Goal: Task Accomplishment & Management: Use online tool/utility

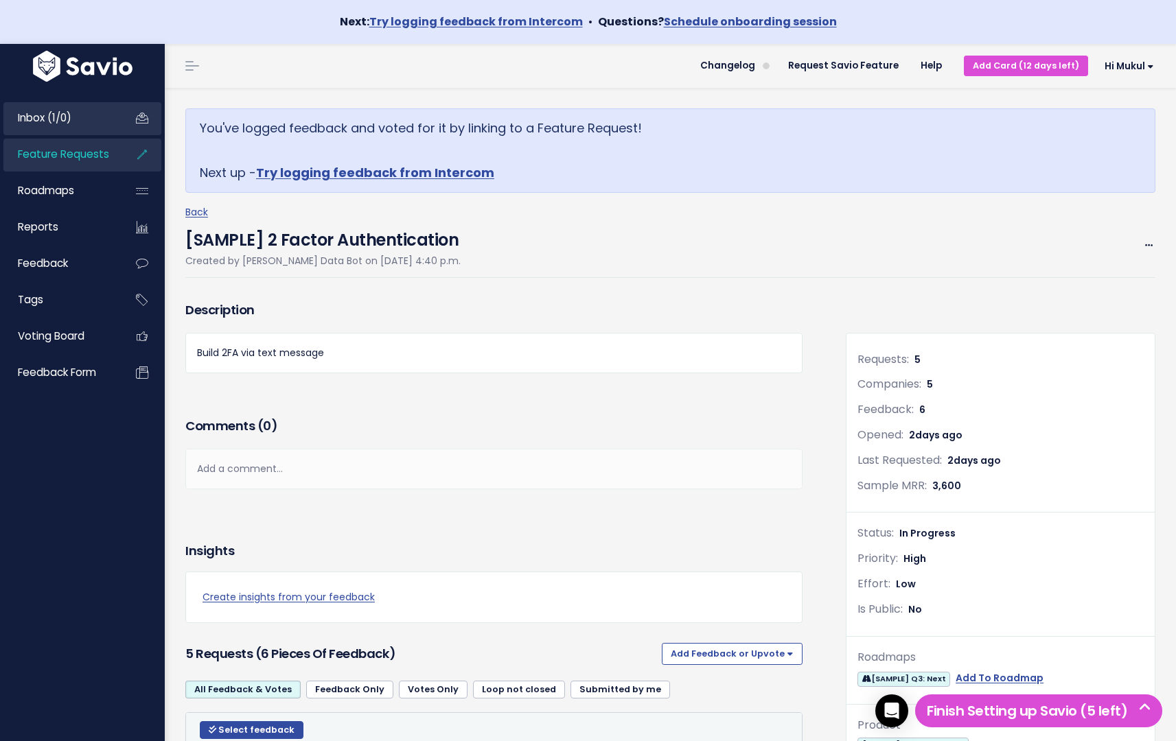
click at [56, 119] on span "Inbox (1/0)" at bounding box center [45, 117] width 54 height 14
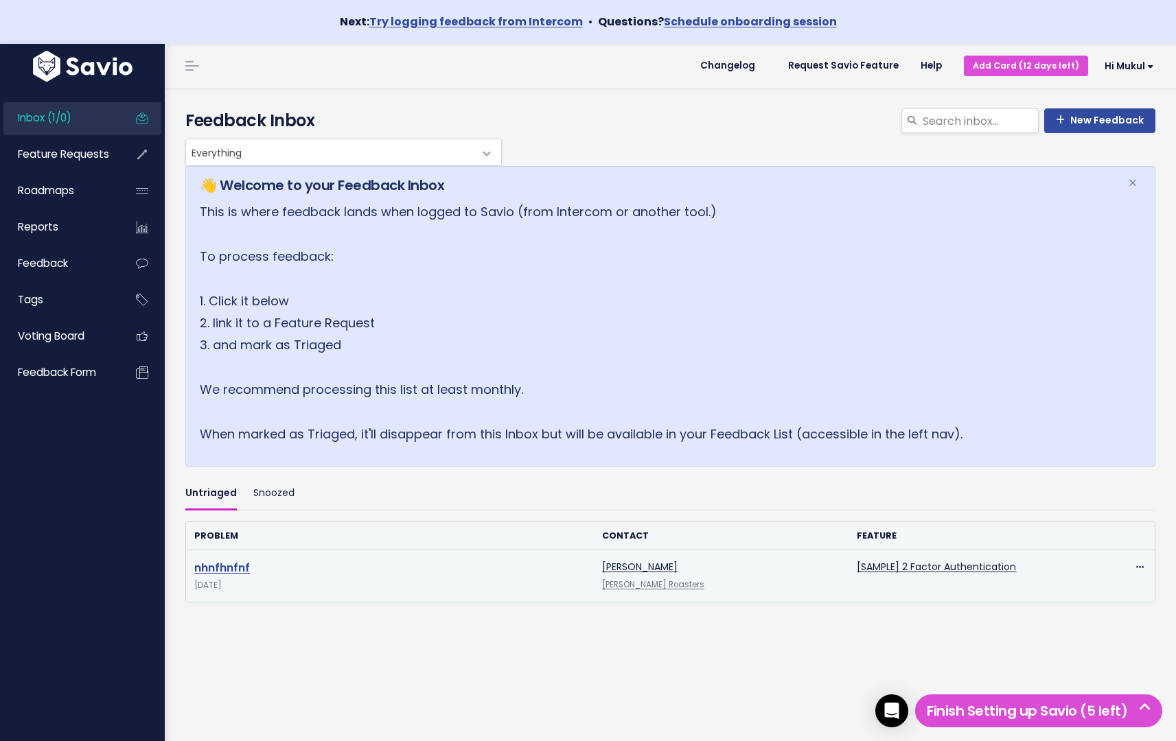
click at [198, 567] on link "nhnfhnfnf" at bounding box center [222, 568] width 56 height 16
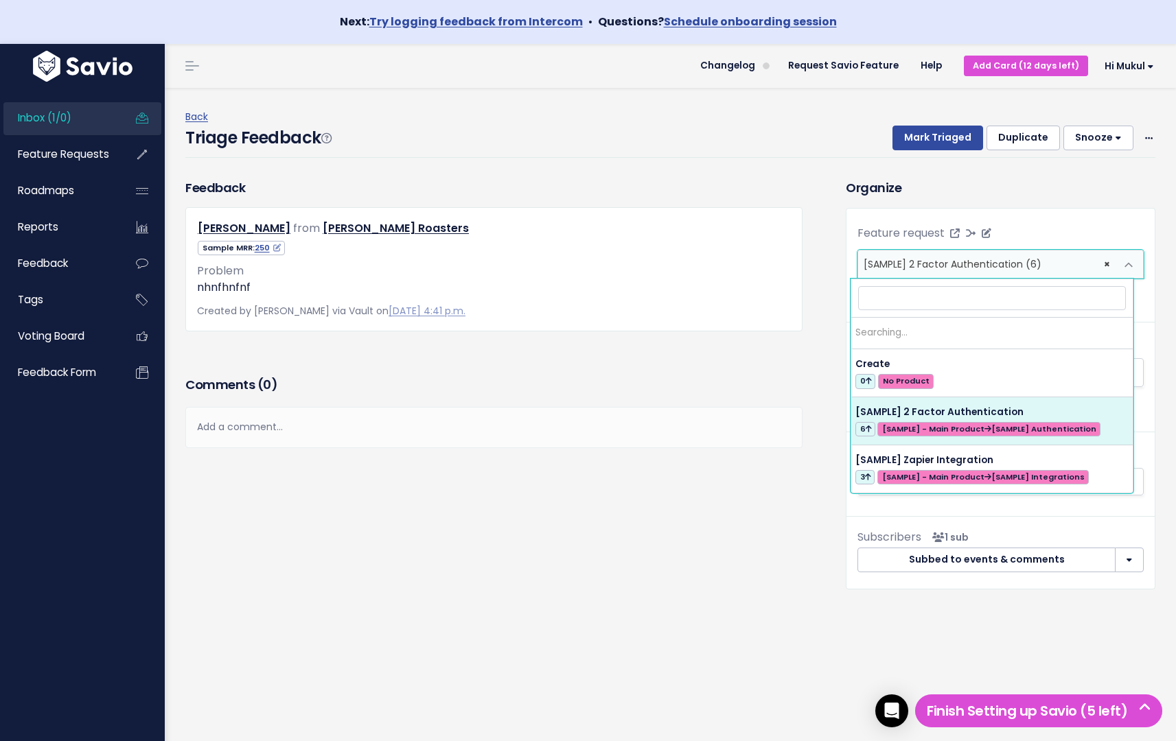
click at [916, 268] on span "[SAMPLE] 2 Factor Authentication (6)" at bounding box center [952, 264] width 178 height 14
click at [962, 259] on span "[SAMPLE] 2 Factor Authentication (6)" at bounding box center [952, 264] width 178 height 14
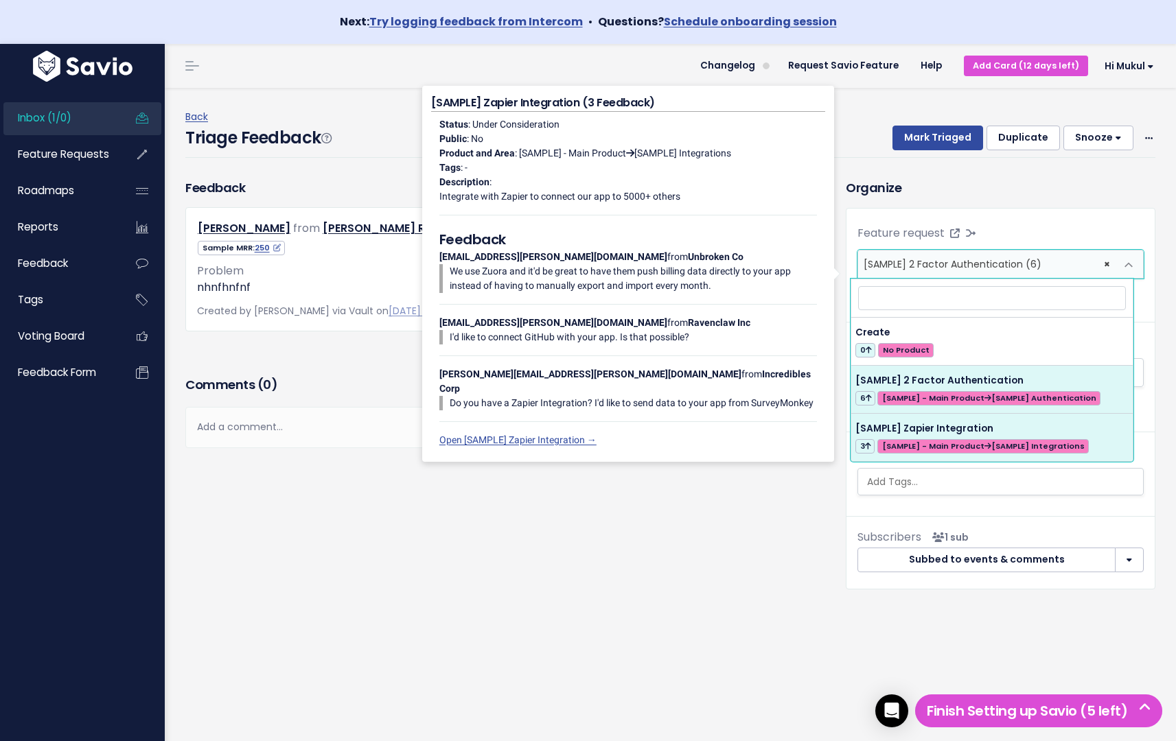
select select "64038"
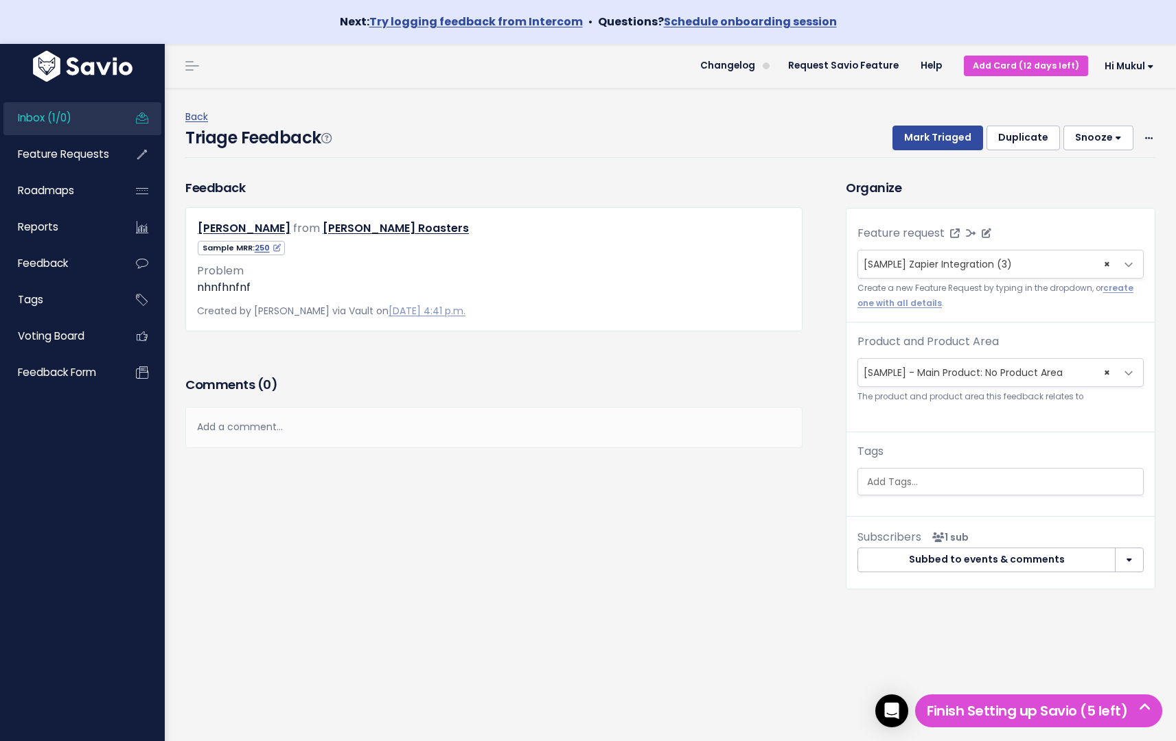
click at [1067, 273] on span "× [SAMPLE] Zapier Integration (3)" at bounding box center [986, 263] width 257 height 27
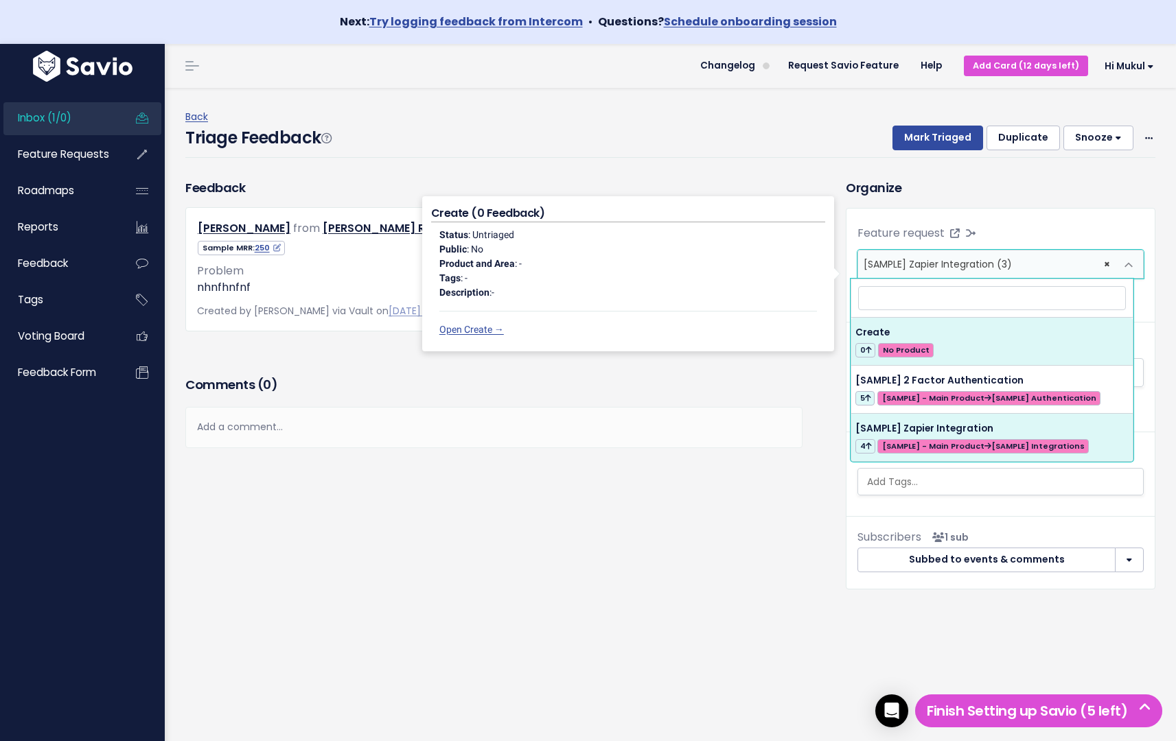
click at [1151, 336] on div "Organize Feature request --------- [SAMPLE] 2 Factor Authentication (6) <span c…" at bounding box center [1000, 383] width 330 height 411
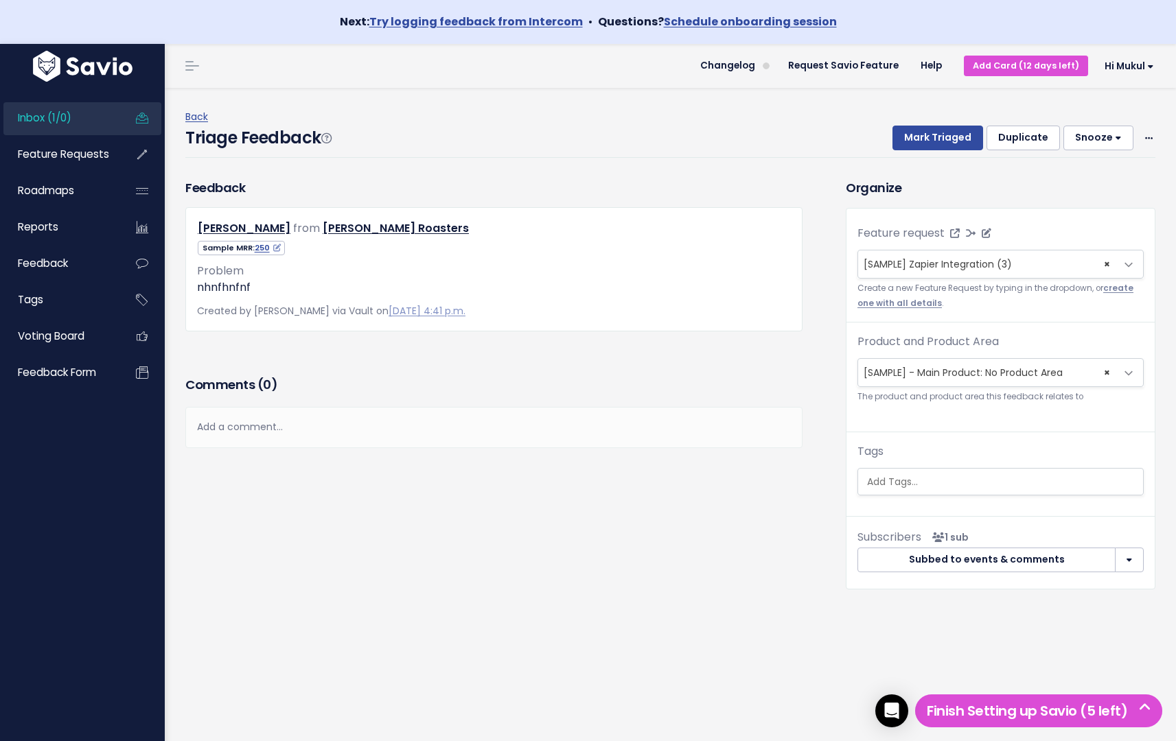
click at [1099, 292] on link "create one with all details" at bounding box center [995, 295] width 276 height 25
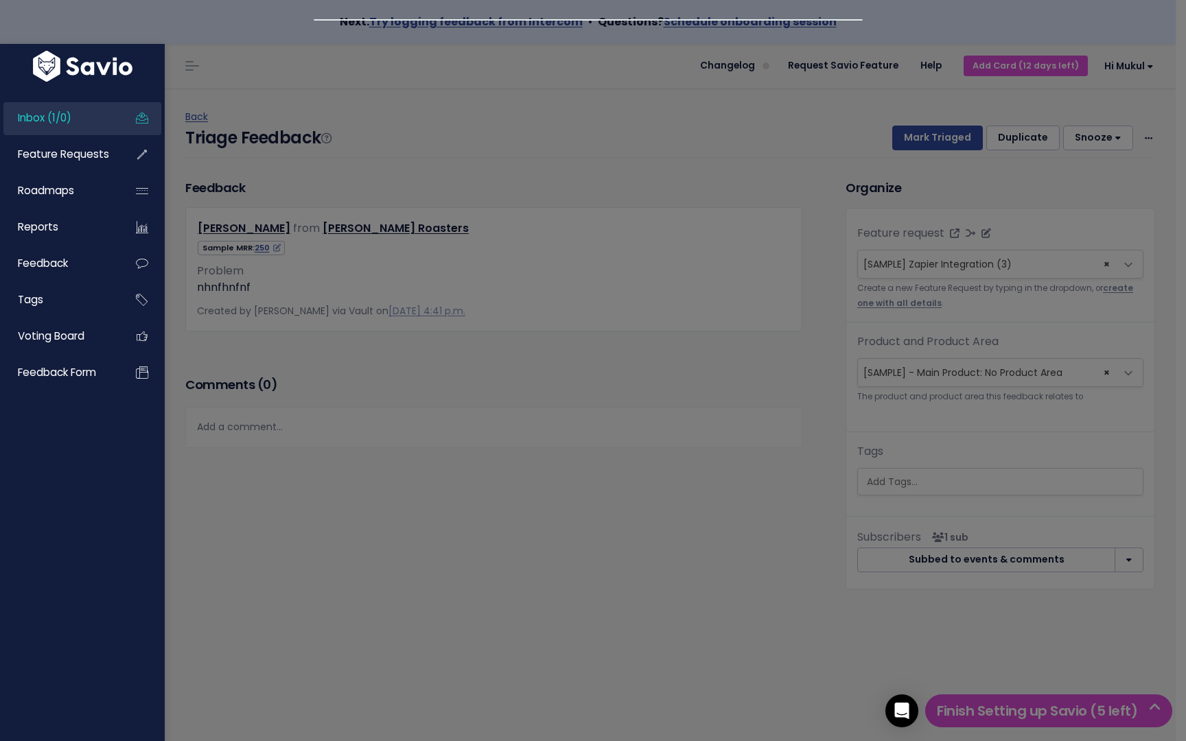
select select
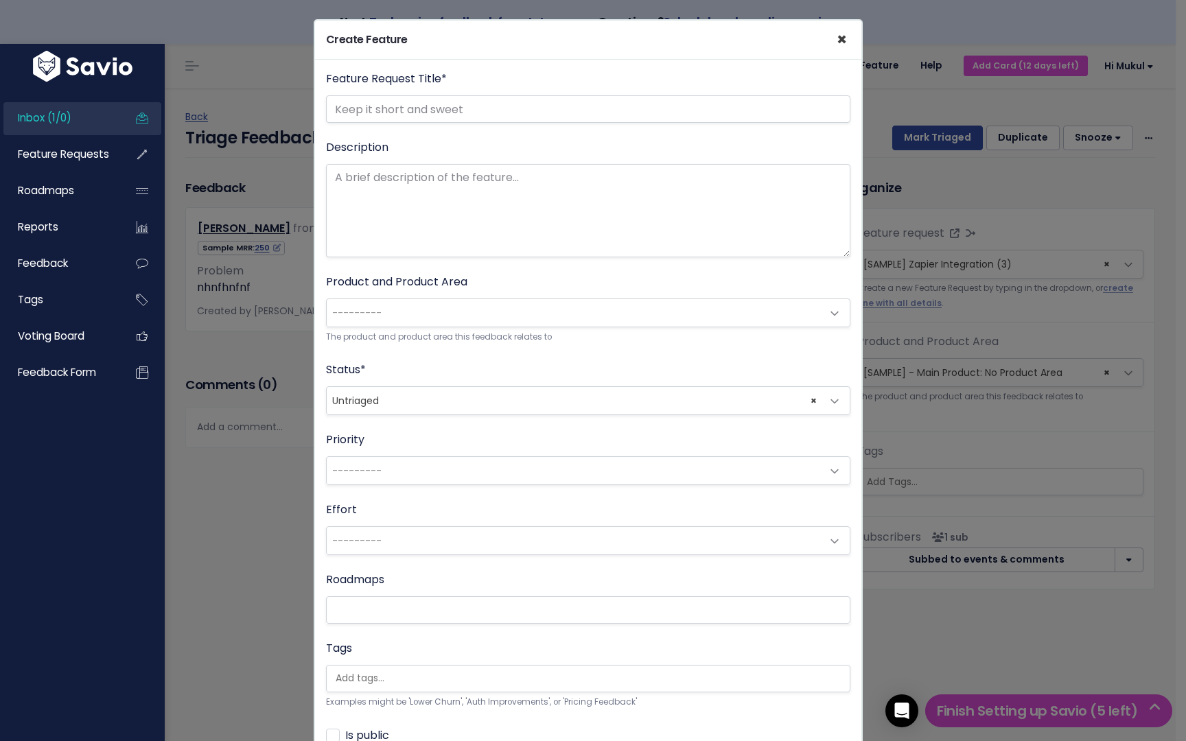
click at [837, 46] on span "×" at bounding box center [842, 39] width 10 height 23
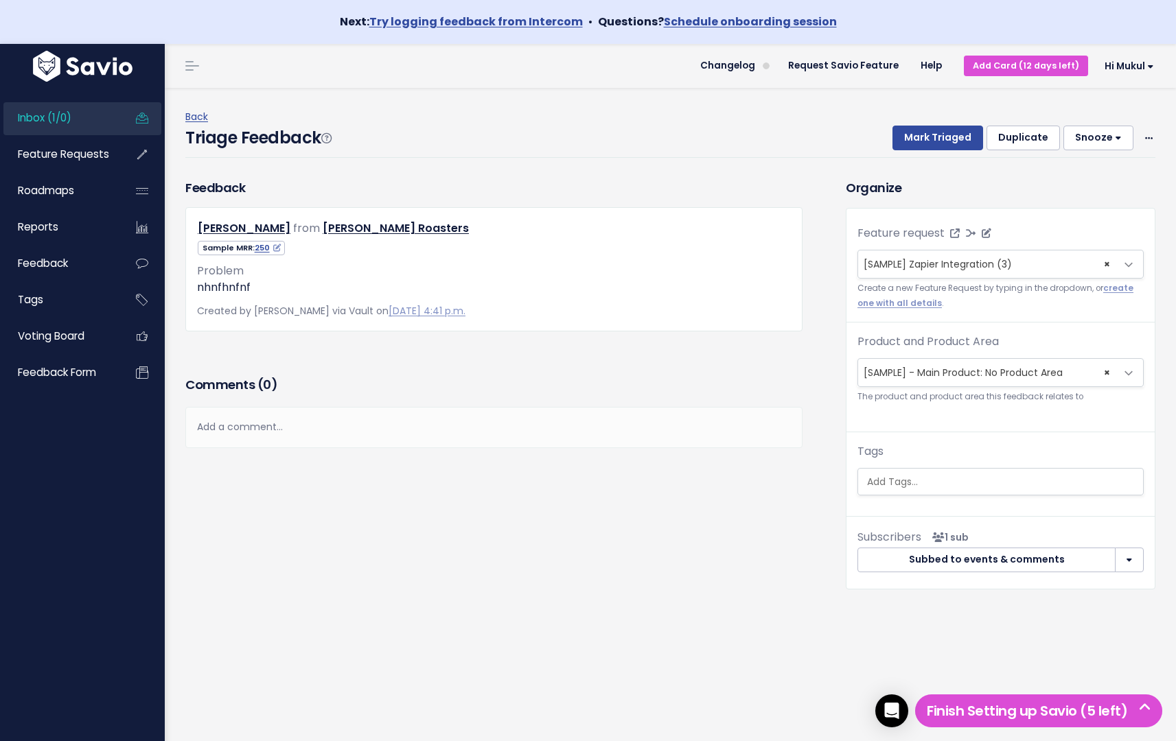
select select
click at [1053, 203] on div "Organize Feature request --------- [SAMPLE] 2 Factor Authentication (6) <span c…" at bounding box center [1000, 383] width 330 height 411
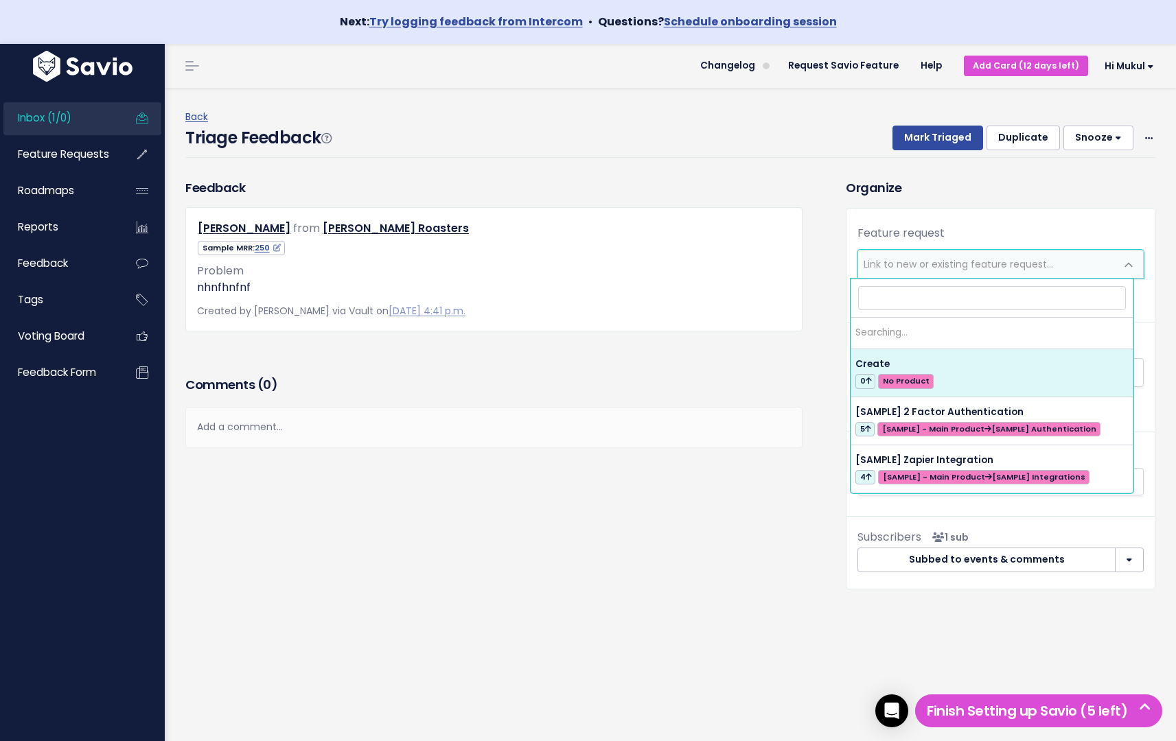
click at [977, 268] on span "Link to new or existing feature request..." at bounding box center [957, 264] width 189 height 14
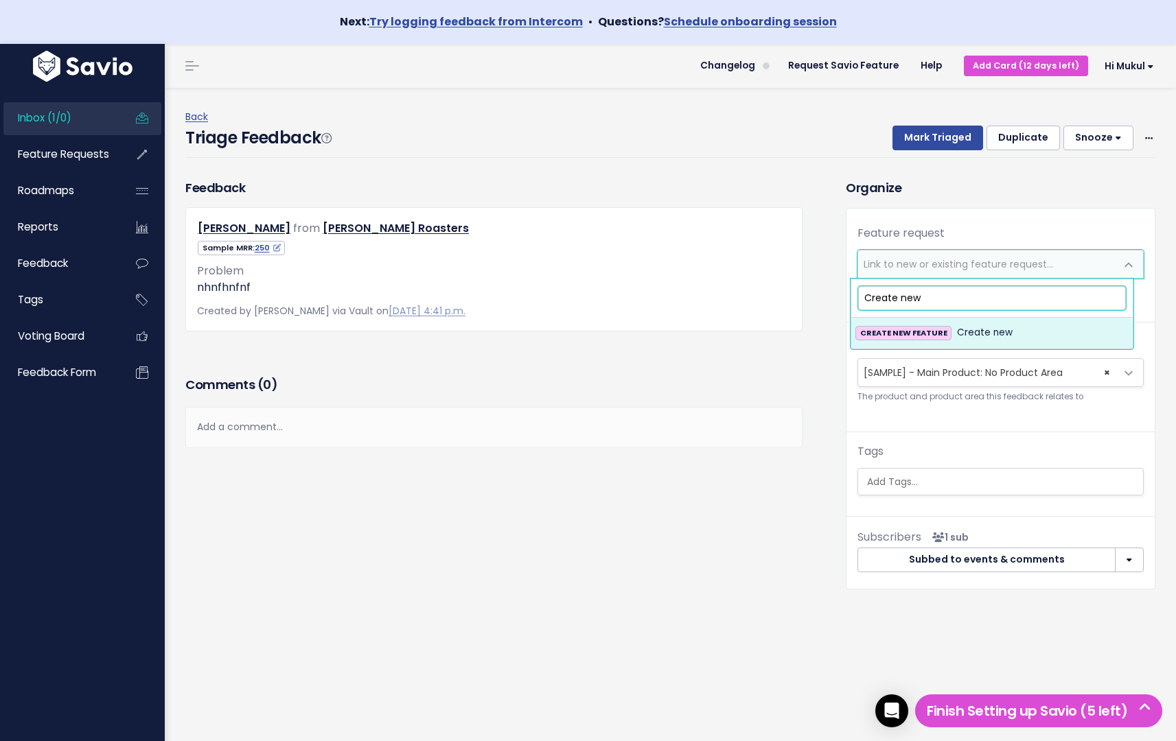
type input "Create new"
click at [891, 333] on strong "CREATE NEW FEATURE" at bounding box center [903, 332] width 87 height 11
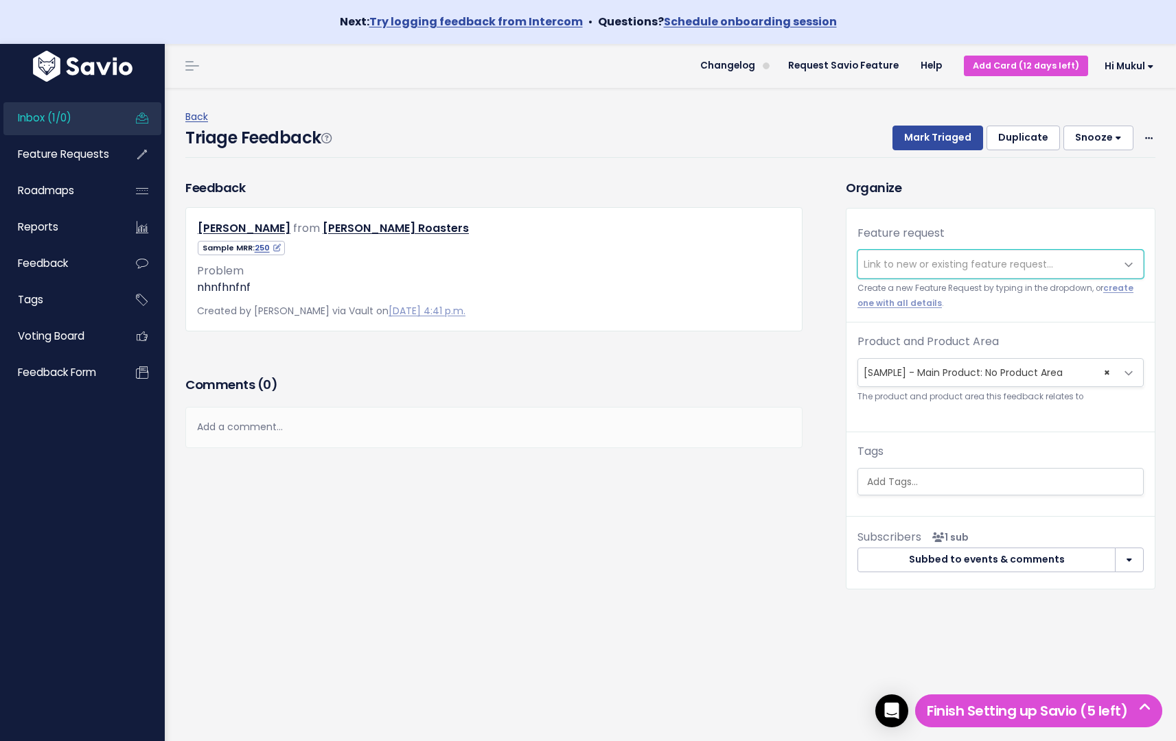
click at [961, 267] on span "Link to new or existing feature request..." at bounding box center [957, 264] width 189 height 14
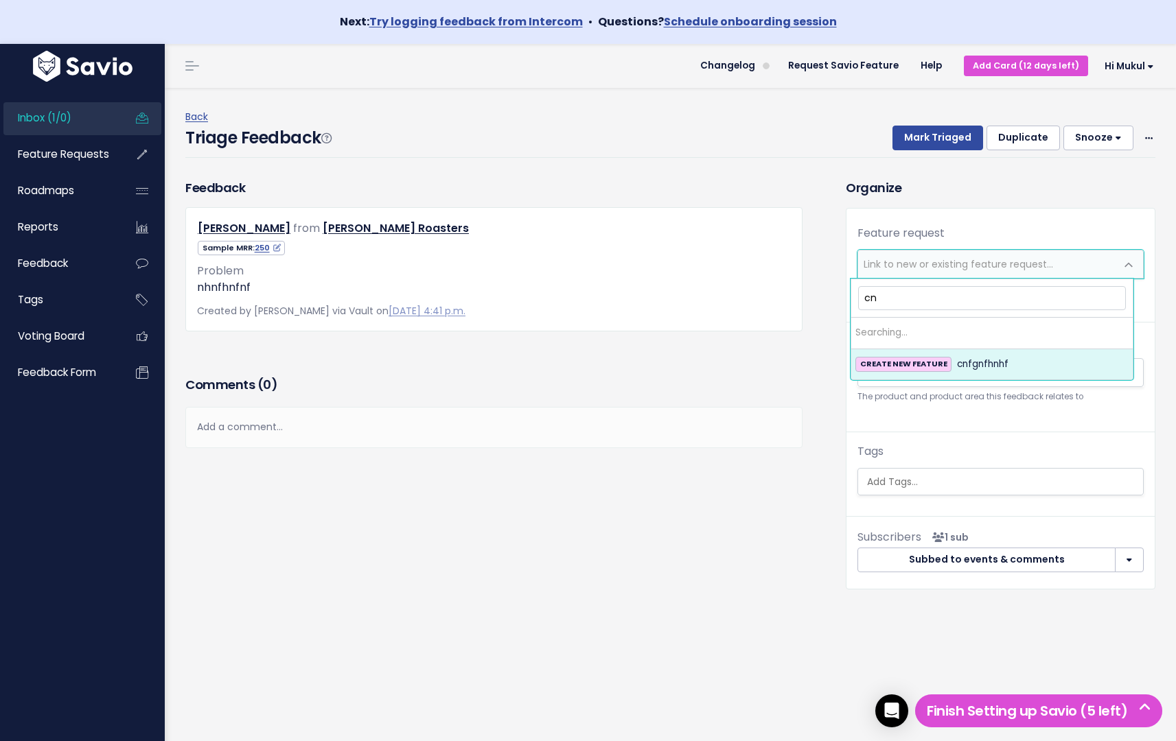
type input "c"
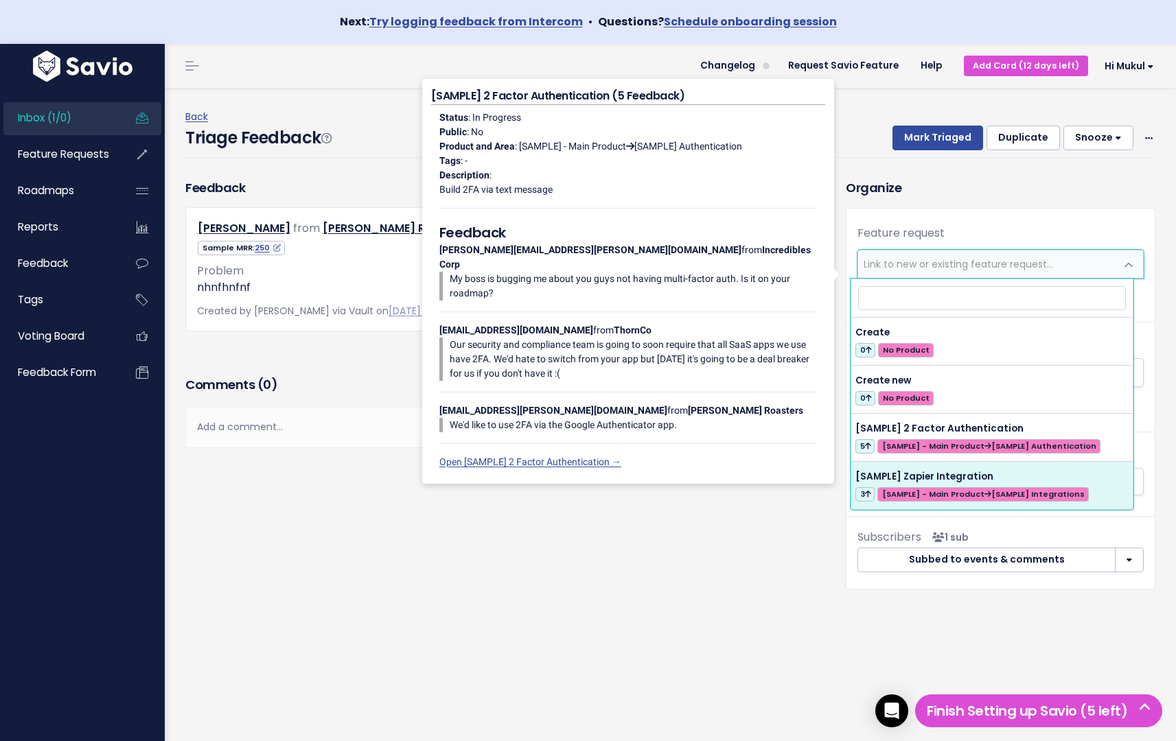
click at [714, 592] on div "Feedback Cosmo Kramer from Kenny Rogers Roasters" at bounding box center [505, 394] width 660 height 432
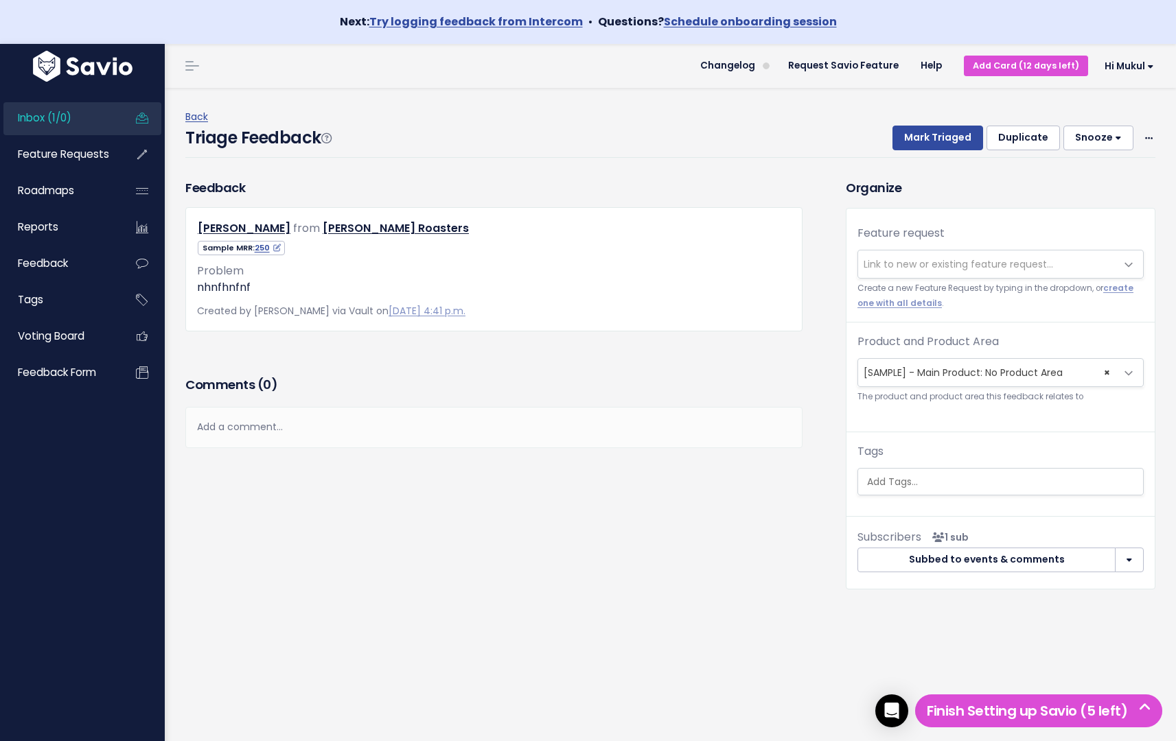
click at [1045, 266] on span "Link to new or existing feature request..." at bounding box center [986, 263] width 257 height 27
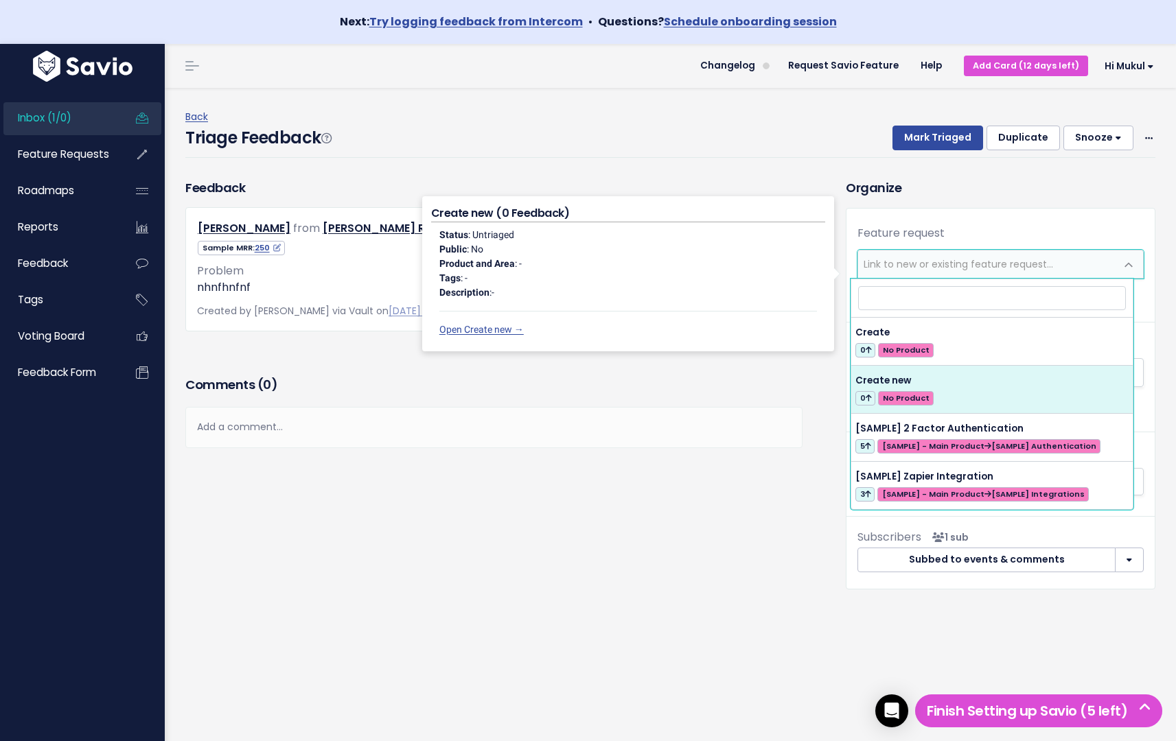
click at [592, 599] on div "Feedback Cosmo Kramer from Kenny Rogers Roasters" at bounding box center [505, 394] width 660 height 432
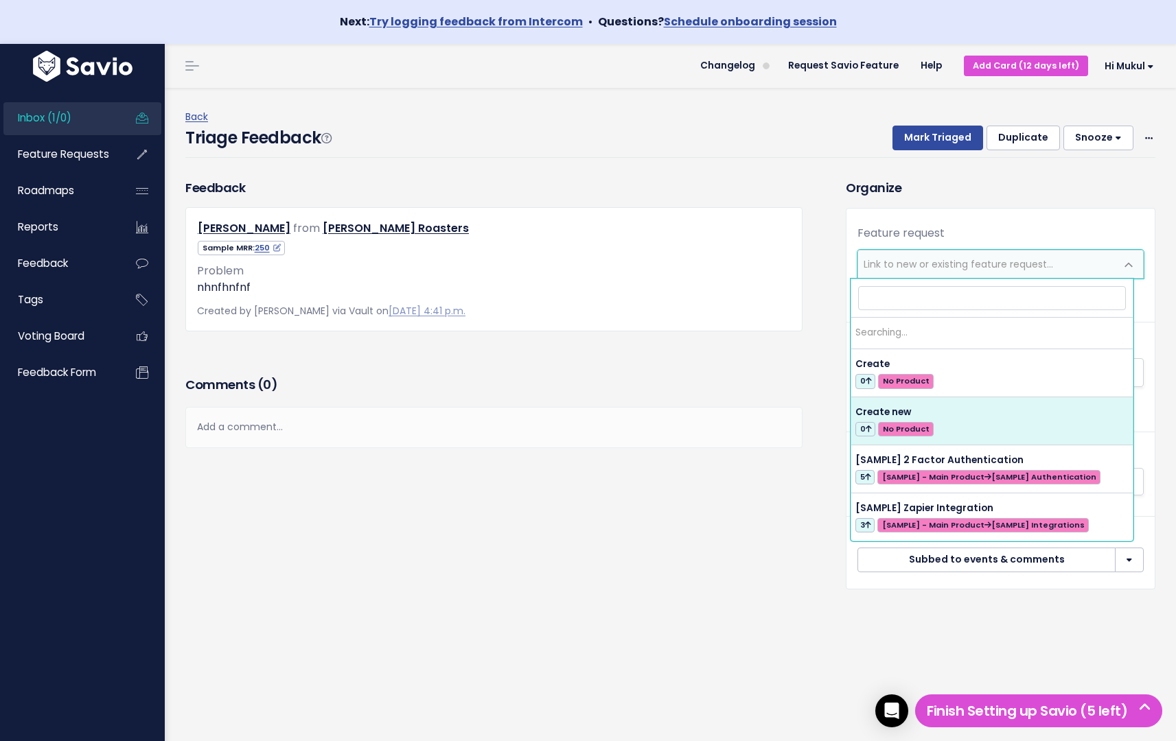
click at [961, 264] on span "Link to new or existing feature request..." at bounding box center [957, 264] width 189 height 14
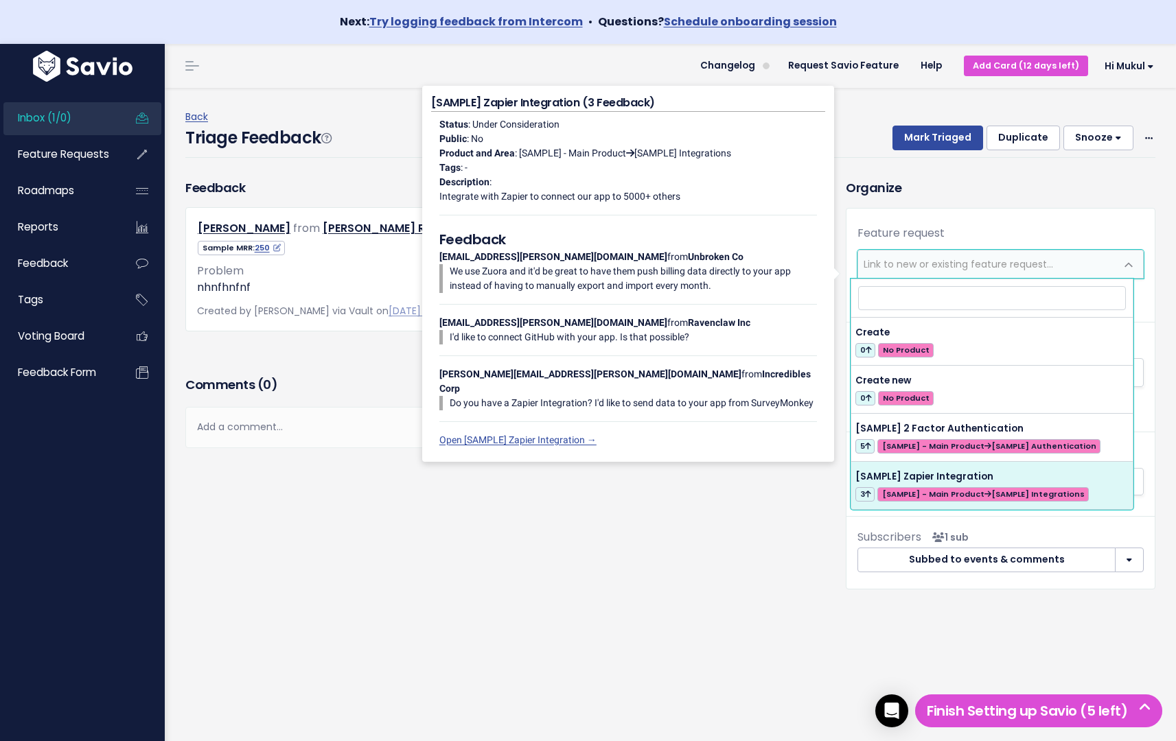
click at [646, 543] on div "Feedback Cosmo Kramer from Kenny Rogers Roasters" at bounding box center [505, 394] width 660 height 432
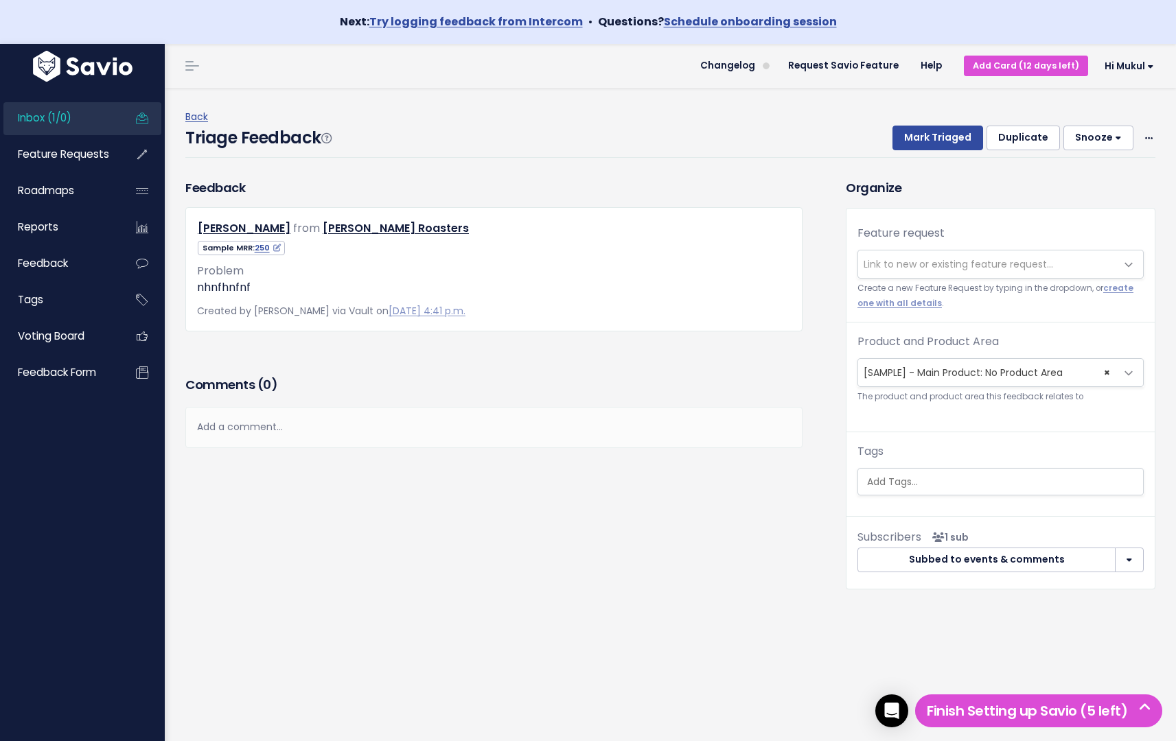
click at [933, 268] on span "Link to new or existing feature request..." at bounding box center [957, 264] width 189 height 14
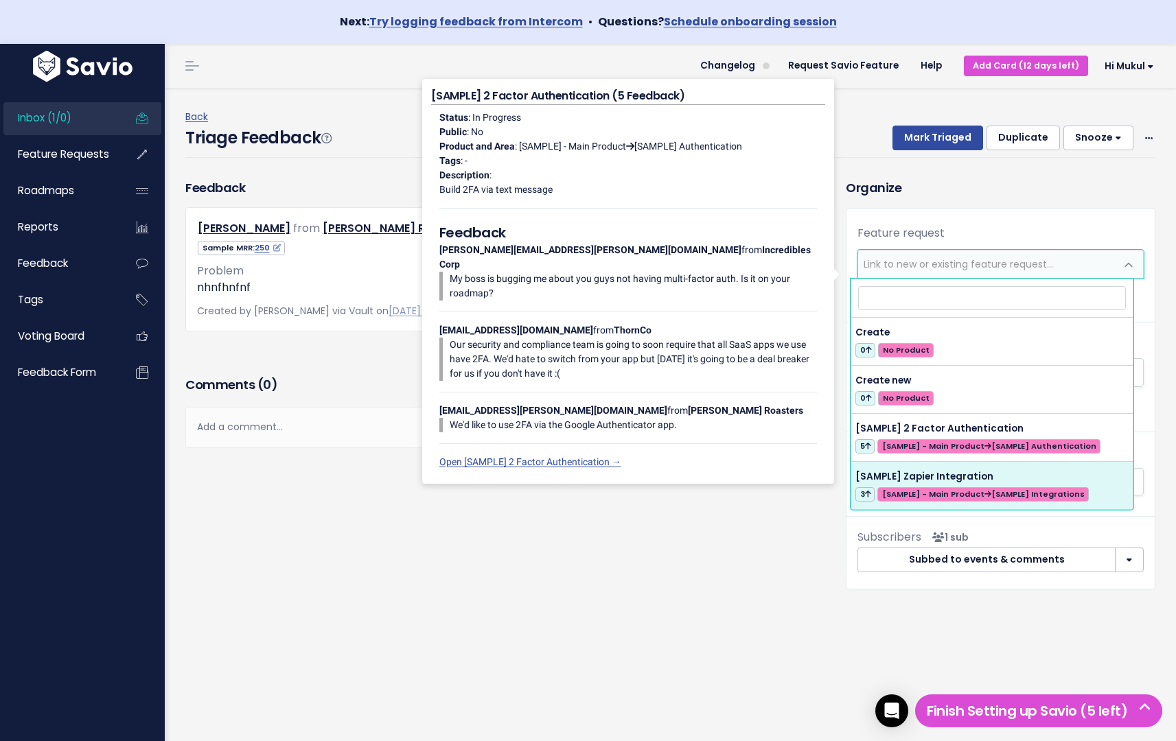
click at [0, 572] on div "Inbox (1/0) Feature Requests Roadmaps Reports" at bounding box center [82, 416] width 165 height 662
